Goal: Transaction & Acquisition: Purchase product/service

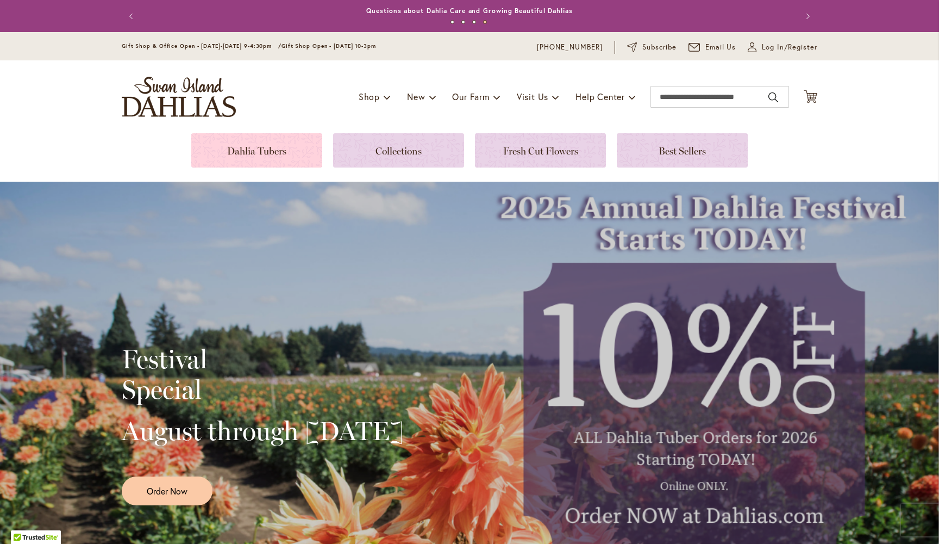
click at [260, 153] on link at bounding box center [256, 150] width 131 height 34
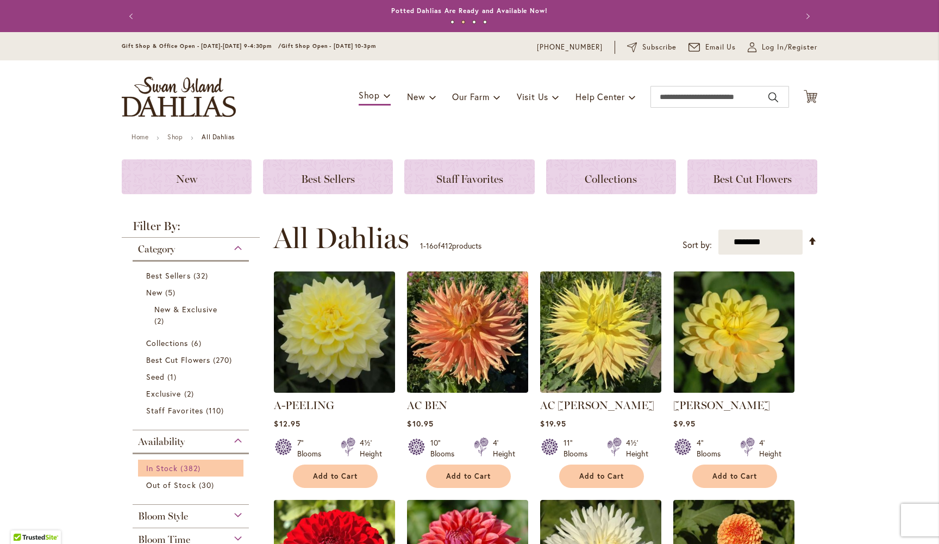
click at [175, 468] on span "In Stock" at bounding box center [162, 468] width 32 height 10
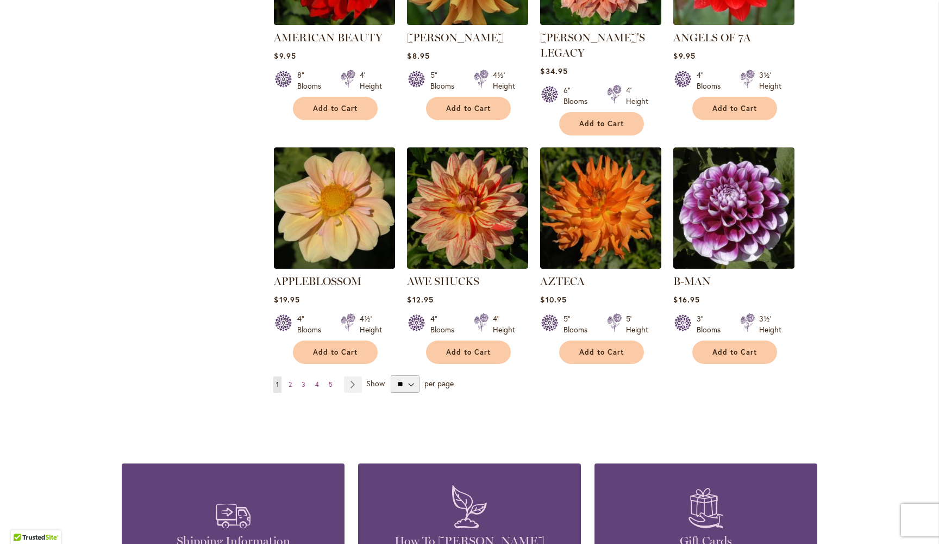
scroll to position [814, 0]
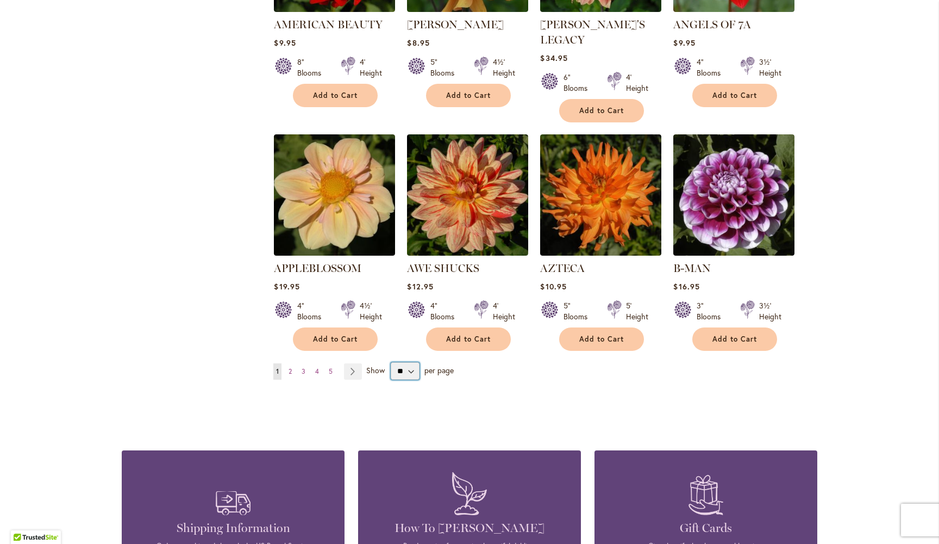
select select "**"
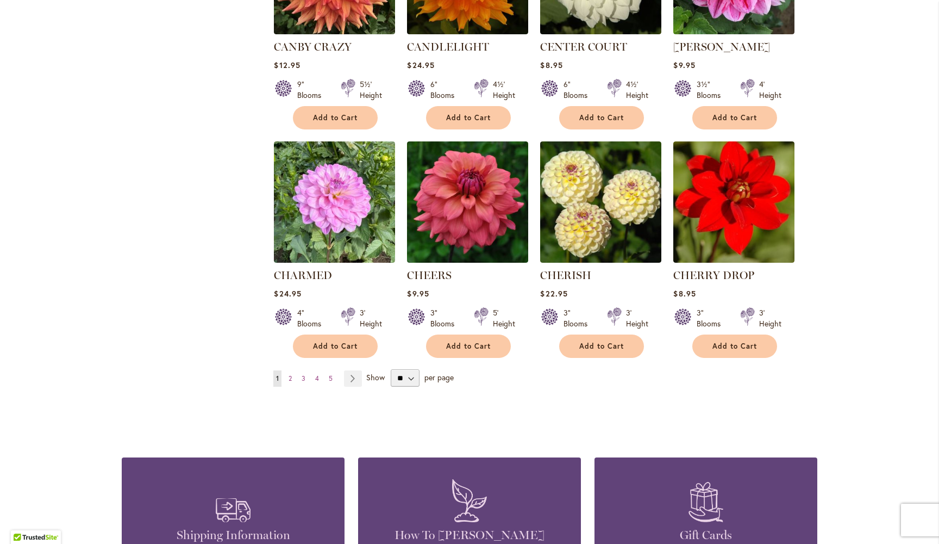
scroll to position [3613, 0]
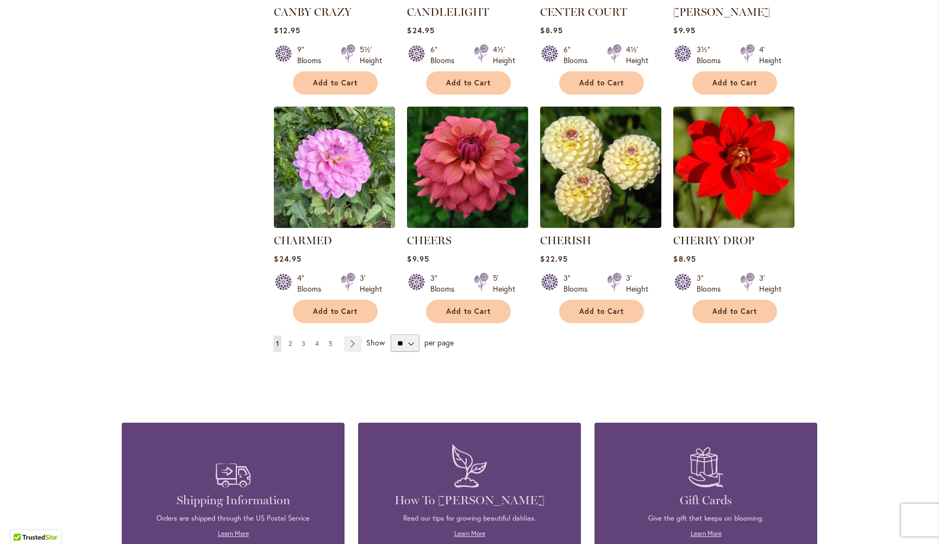
click at [291, 339] on span "2" at bounding box center [290, 343] width 3 height 8
